Goal: Task Accomplishment & Management: Complete application form

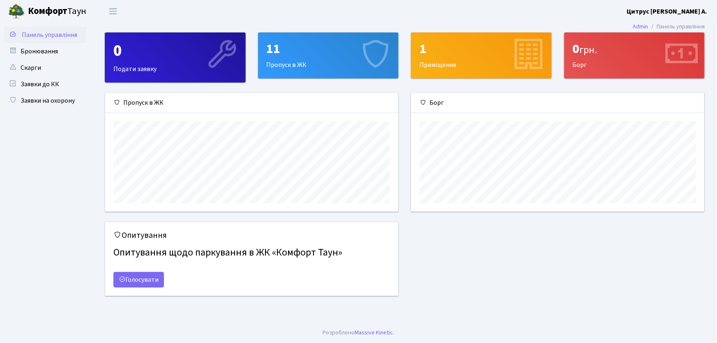
scroll to position [119, 293]
click at [44, 96] on link "Заявки на охорону" at bounding box center [45, 100] width 82 height 16
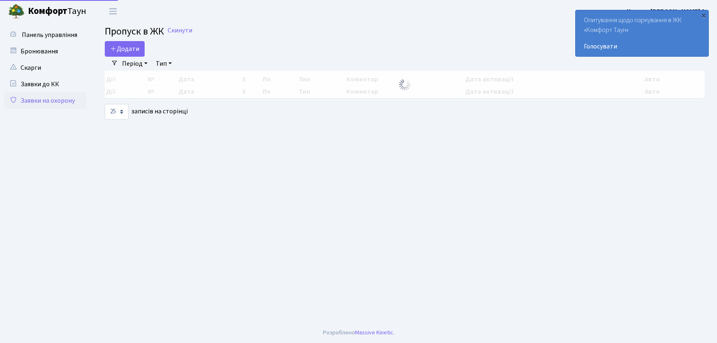
select select "25"
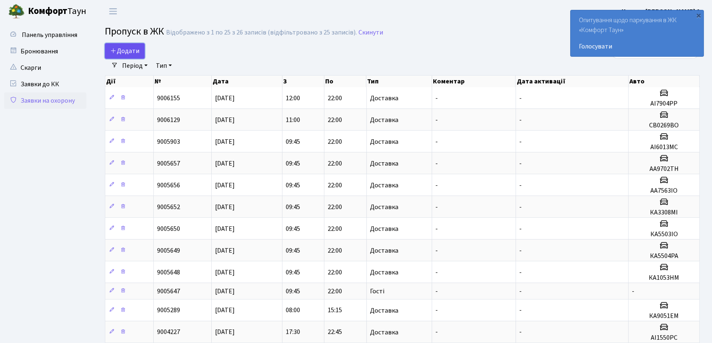
click at [118, 53] on span "Додати" at bounding box center [124, 50] width 29 height 9
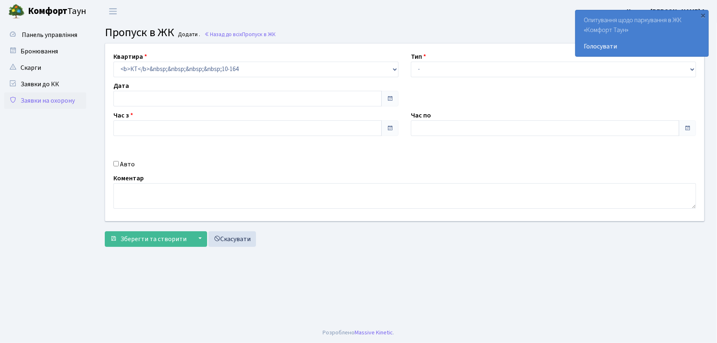
type input "23.09.2025"
type input "13:00"
type input "14:00"
drag, startPoint x: 442, startPoint y: 70, endPoint x: 443, endPoint y: 76, distance: 6.6
click at [442, 70] on select "- Доставка Таксі Гості Сервіс" at bounding box center [553, 70] width 285 height 16
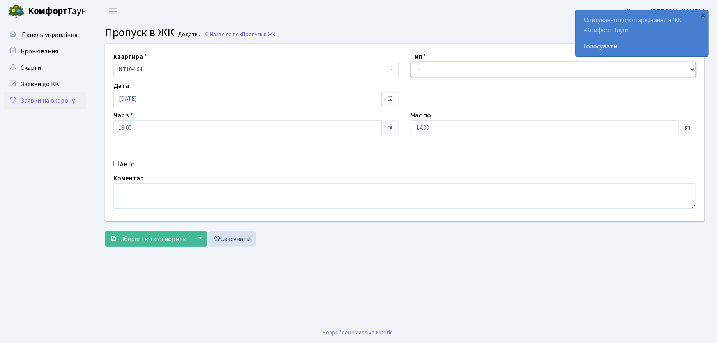
select select "1"
click at [411, 62] on select "- Доставка Таксі Гості Сервіс" at bounding box center [553, 70] width 285 height 16
drag, startPoint x: 444, startPoint y: 123, endPoint x: 402, endPoint y: 129, distance: 42.3
click at [401, 129] on div "Квартира <b>КТ</b>&nbsp;&nbsp;&nbsp;&nbsp;10-164 КТ 10-164 Тип - Доставка Таксі…" at bounding box center [405, 133] width 612 height 178
type input "22:00"
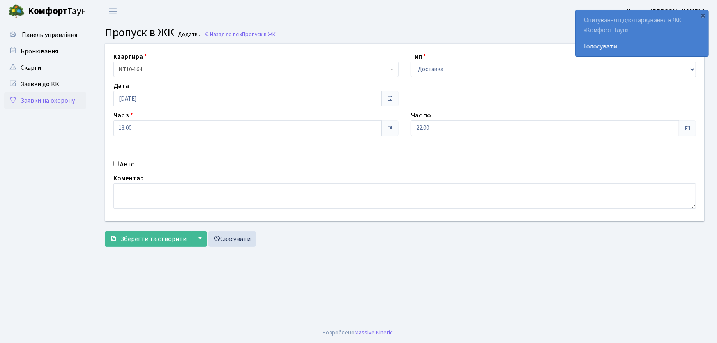
click at [116, 164] on input "Авто" at bounding box center [115, 163] width 5 height 5
checkbox input "true"
type input "КА2161НК"
click at [105, 231] on button "Зберегти та створити" at bounding box center [148, 239] width 87 height 16
